Goal: Download file/media

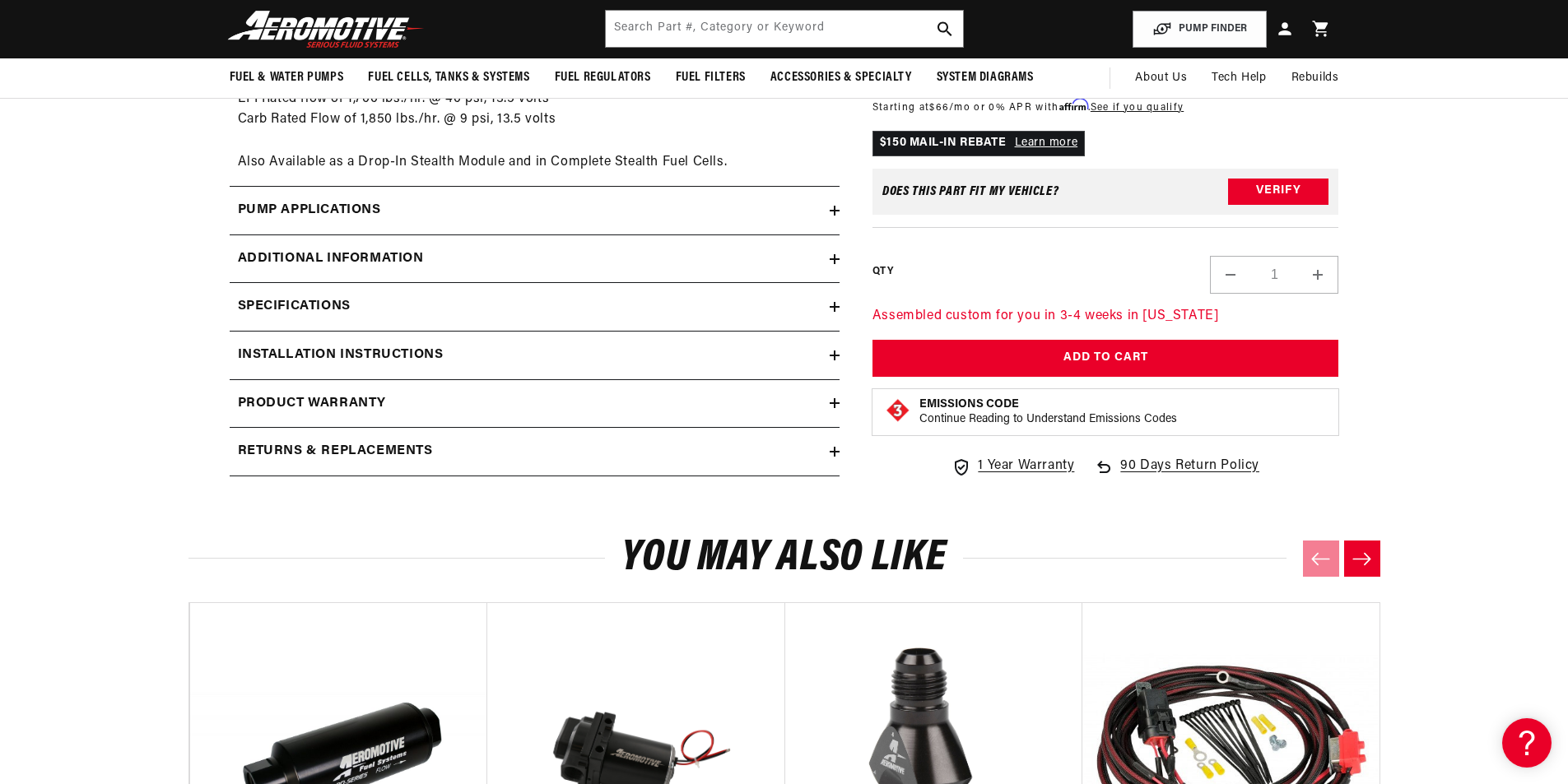
scroll to position [0, 1044]
click at [368, 349] on h2 "Installation Instructions" at bounding box center [341, 355] width 205 height 21
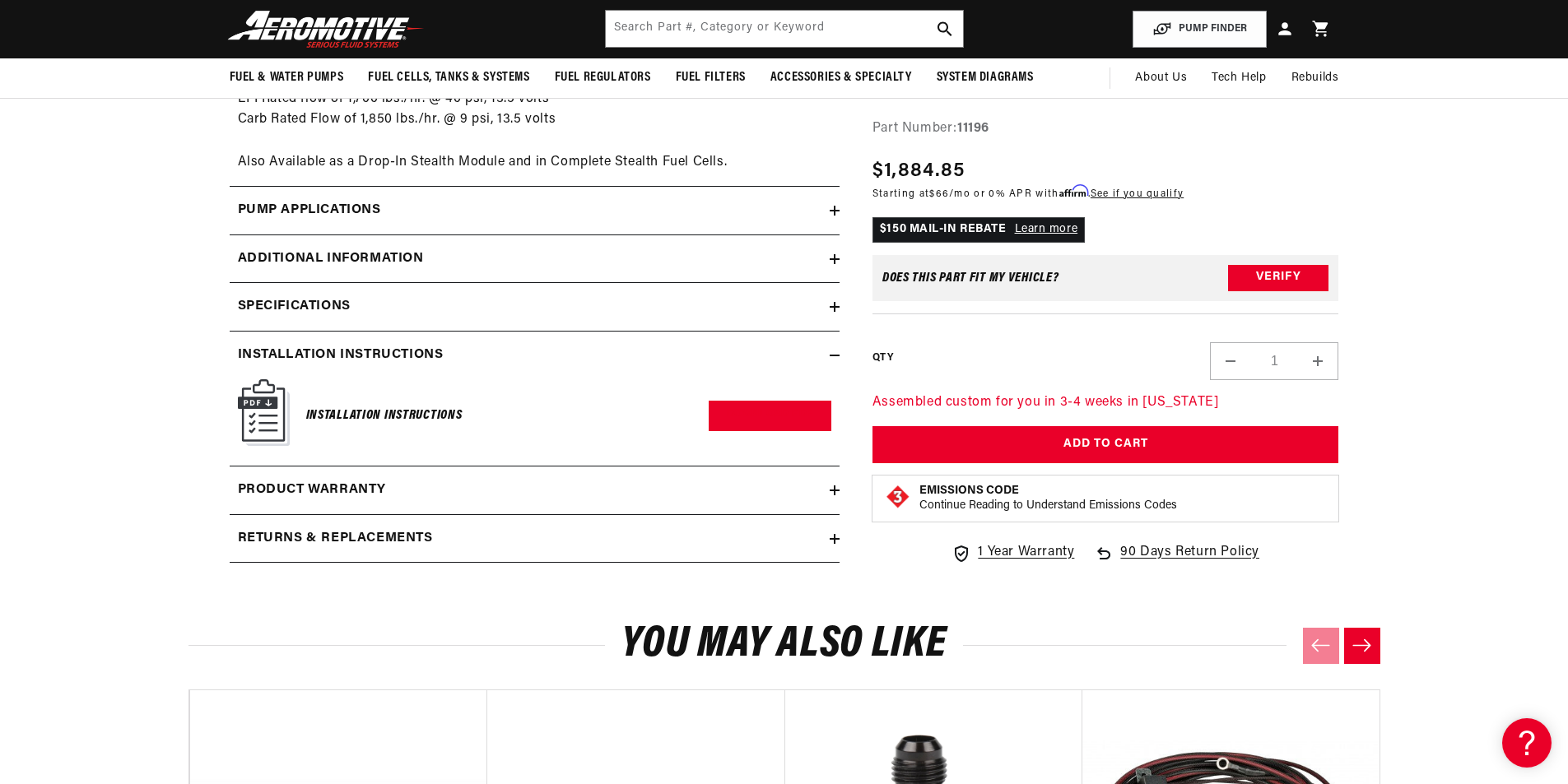
click at [379, 425] on h6 "Installation Instructions" at bounding box center [385, 416] width 157 height 22
click at [763, 412] on link "Download PDF" at bounding box center [770, 416] width 123 height 30
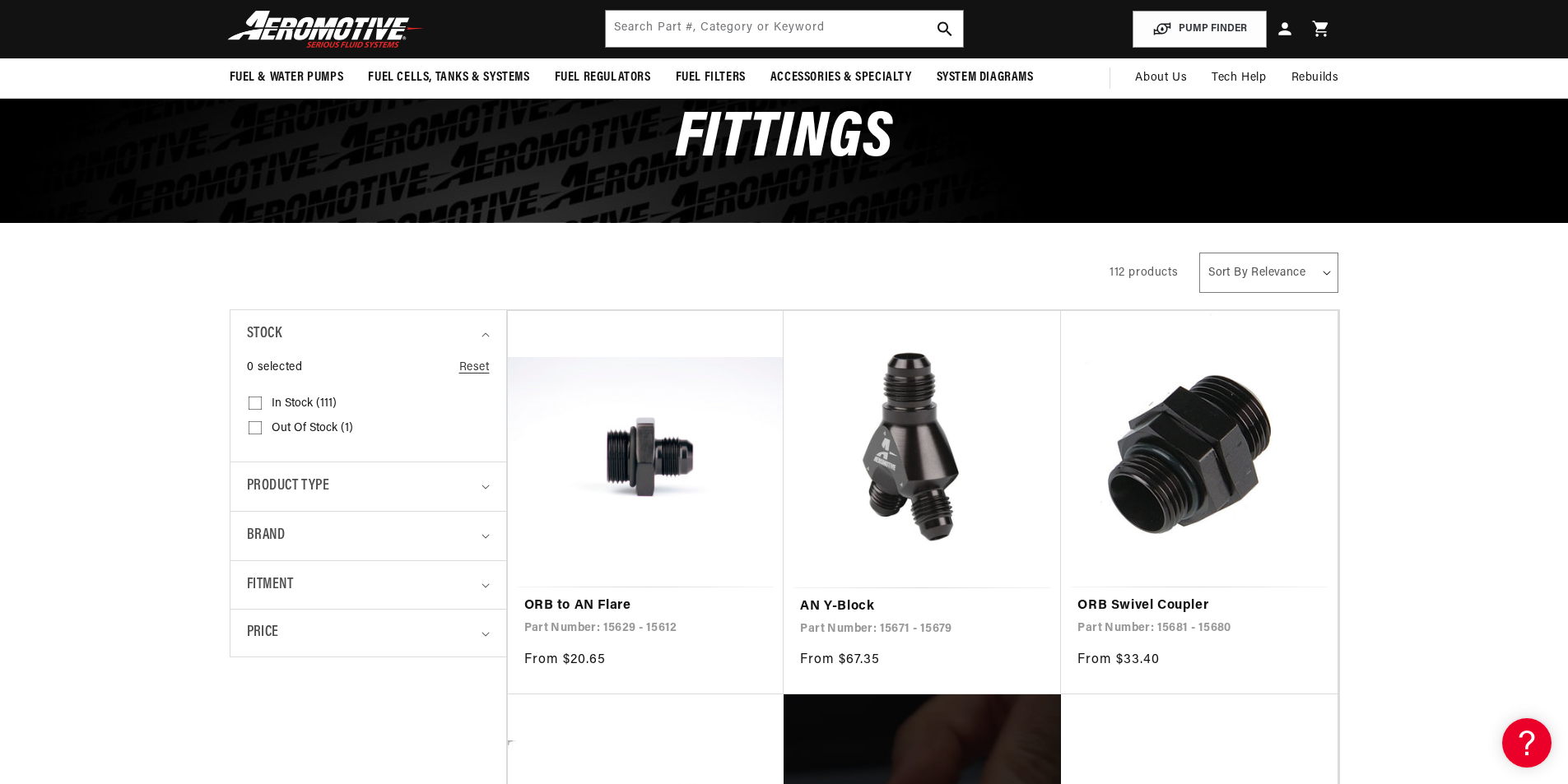
scroll to position [82, 0]
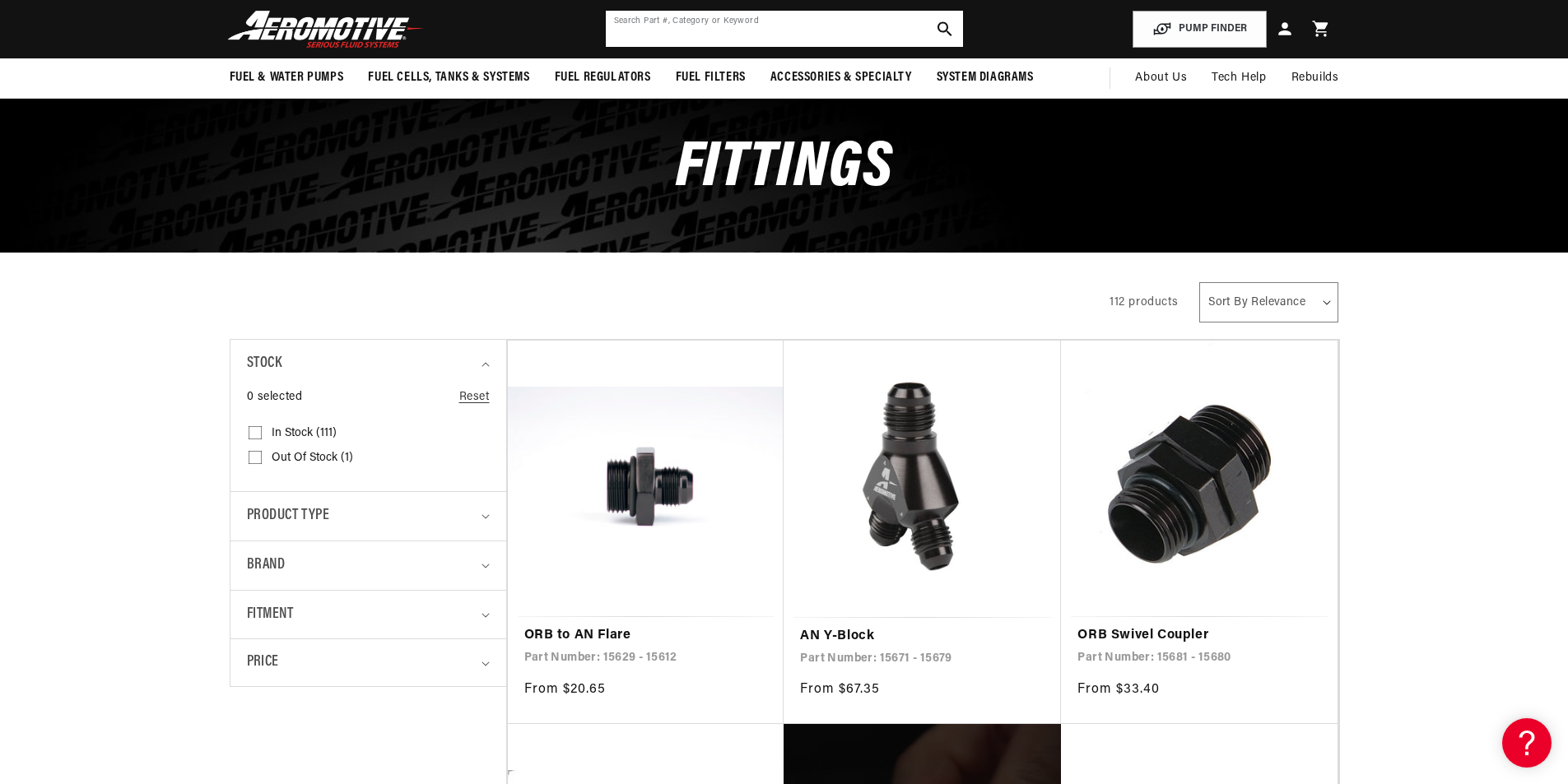
click at [680, 29] on input "text" at bounding box center [784, 29] width 357 height 36
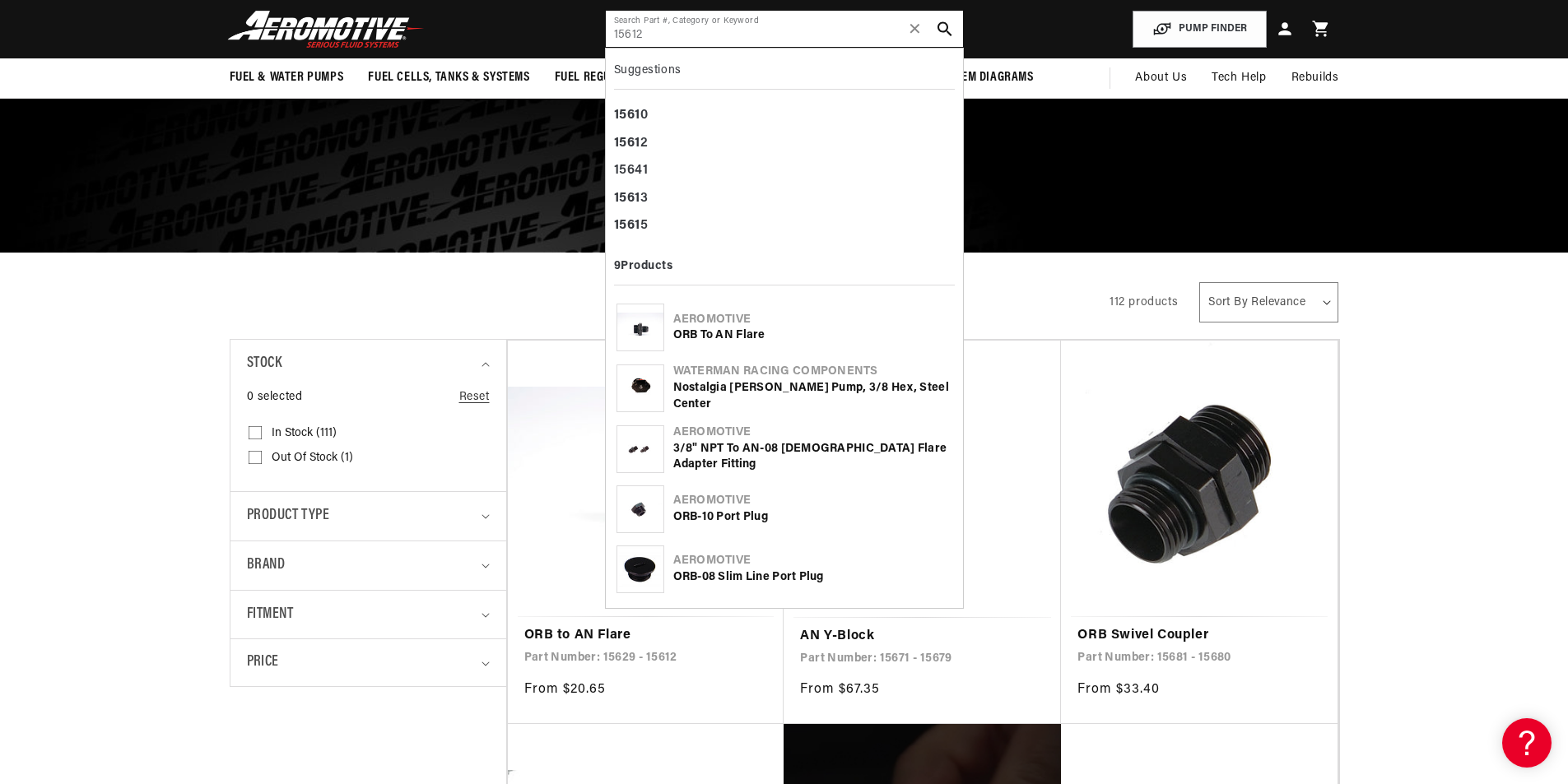
type input "15612"
